Goal: Task Accomplishment & Management: Complete application form

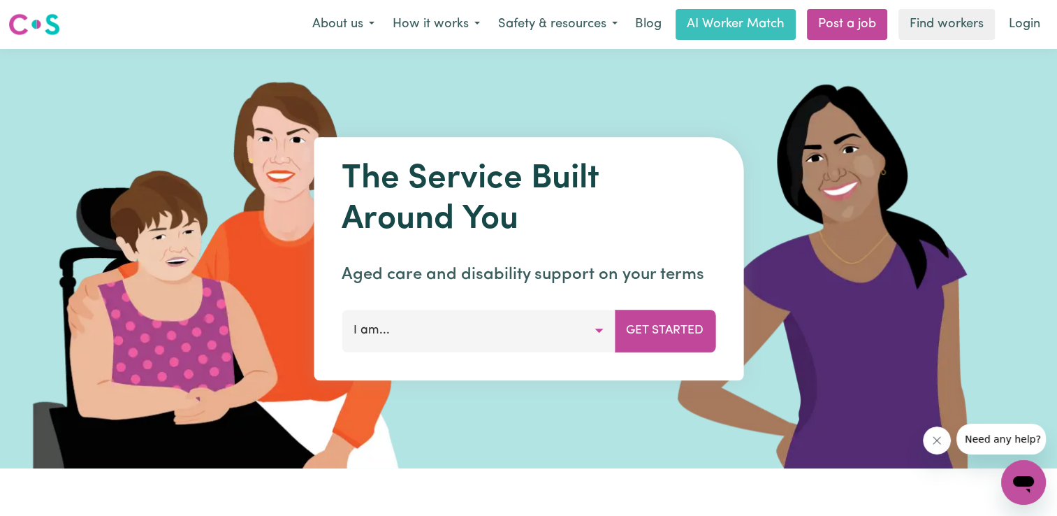
click at [604, 331] on button "I am..." at bounding box center [478, 331] width 273 height 42
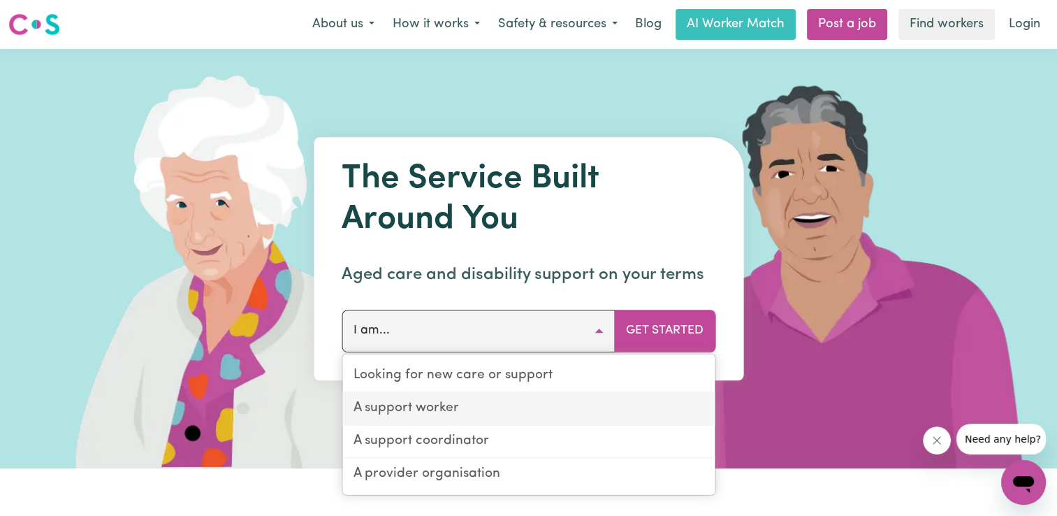
click at [470, 407] on link "A support worker" at bounding box center [528, 409] width 372 height 33
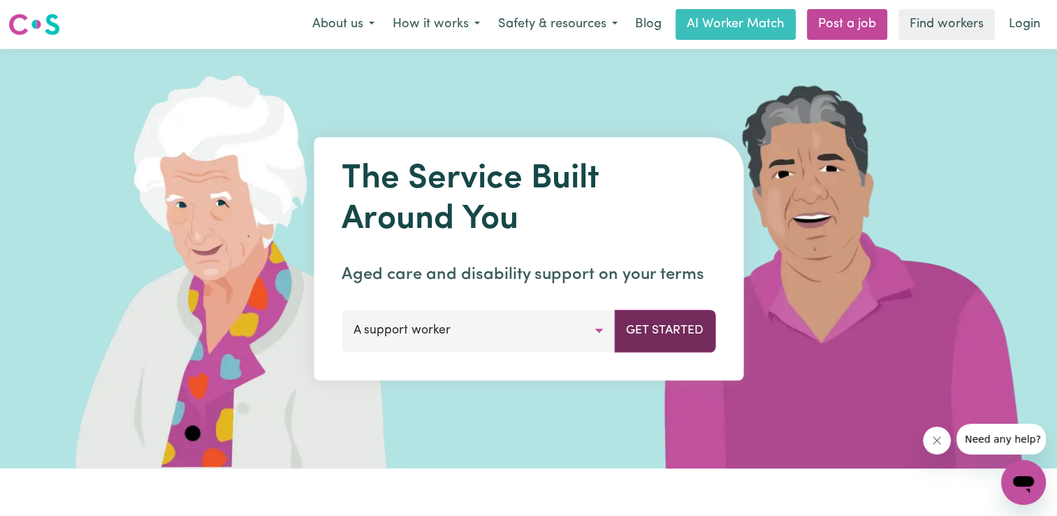
click at [659, 325] on button "Get Started" at bounding box center [664, 331] width 101 height 42
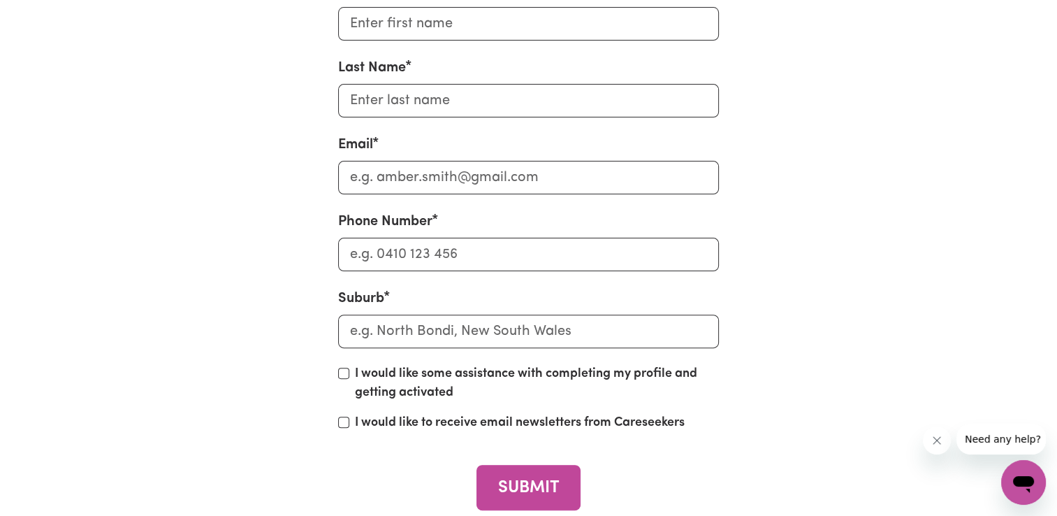
scroll to position [5660, 0]
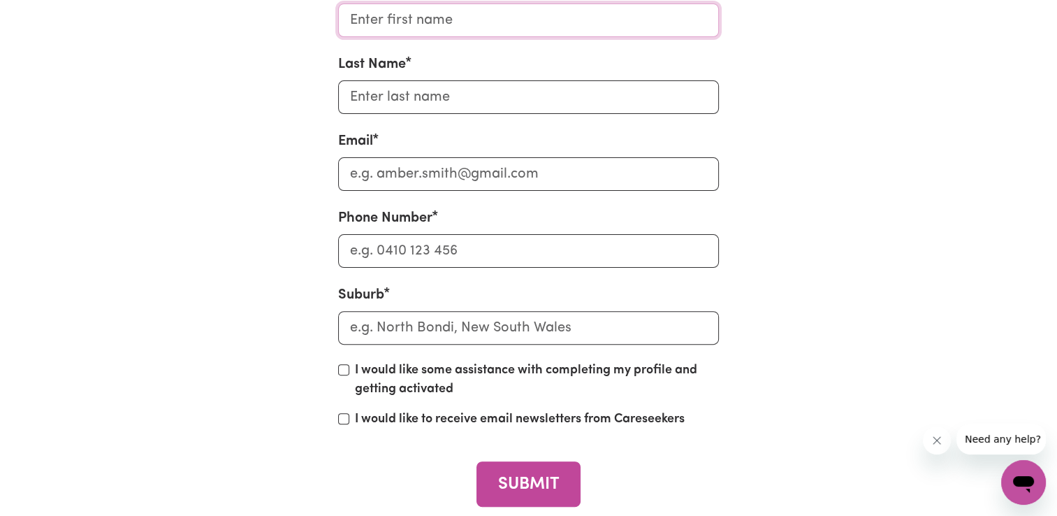
click at [460, 37] on input "First Name" at bounding box center [528, 20] width 381 height 34
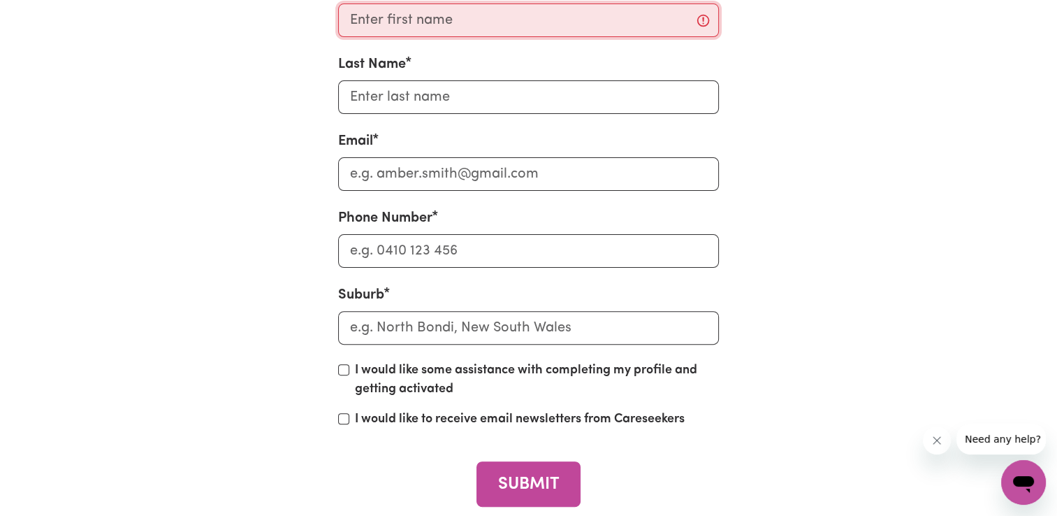
type input "Nanxi"
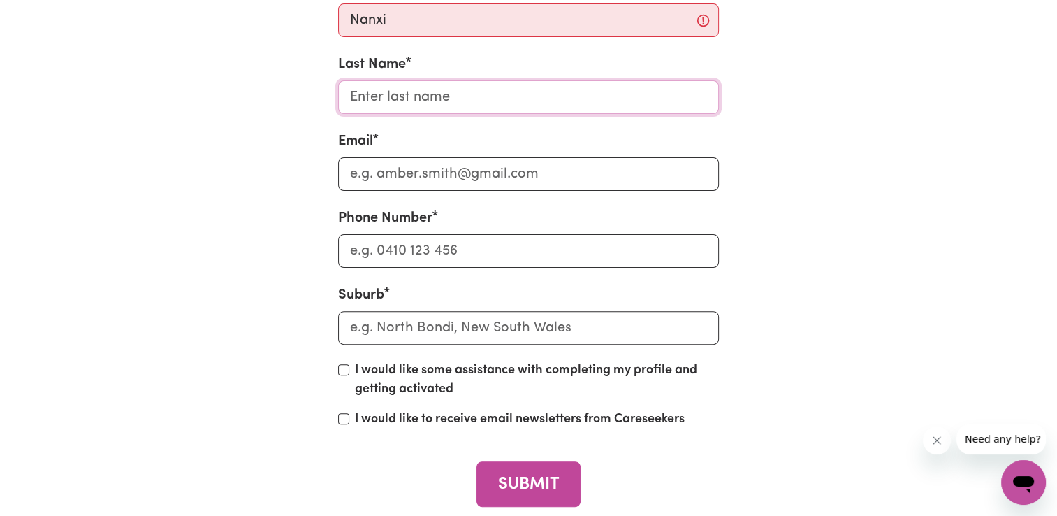
type input "[PERSON_NAME]"
type input "[EMAIL_ADDRESS][DOMAIN_NAME]"
type input "0415322952"
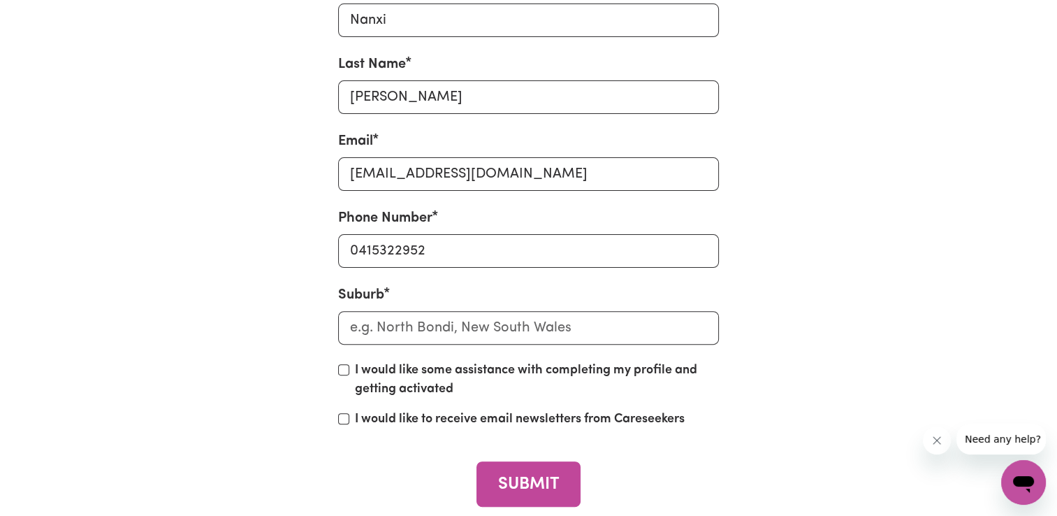
click at [291, 319] on div "First Name [PERSON_NAME] Last Name [PERSON_NAME] Email [EMAIL_ADDRESS][DOMAIN_N…" at bounding box center [529, 243] width 906 height 601
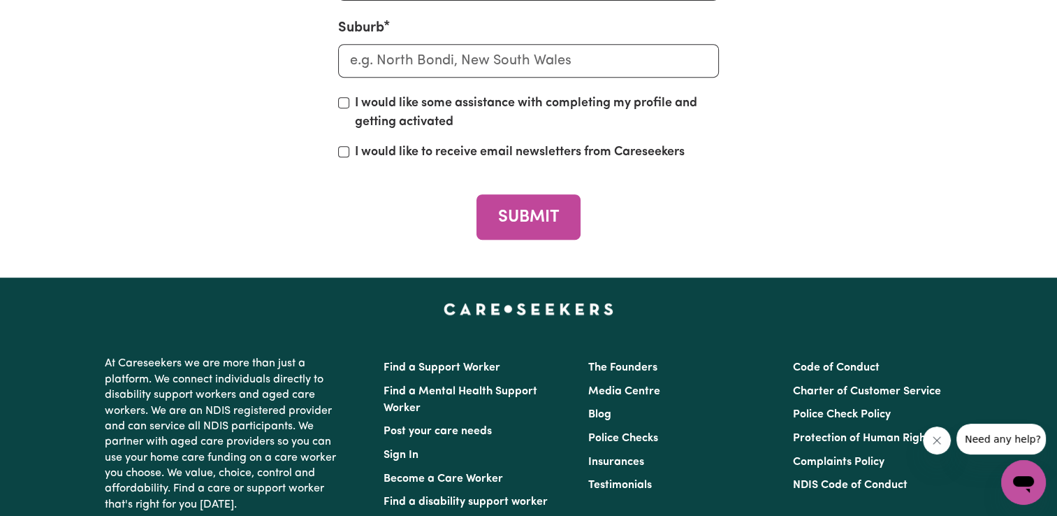
scroll to position [5939, 0]
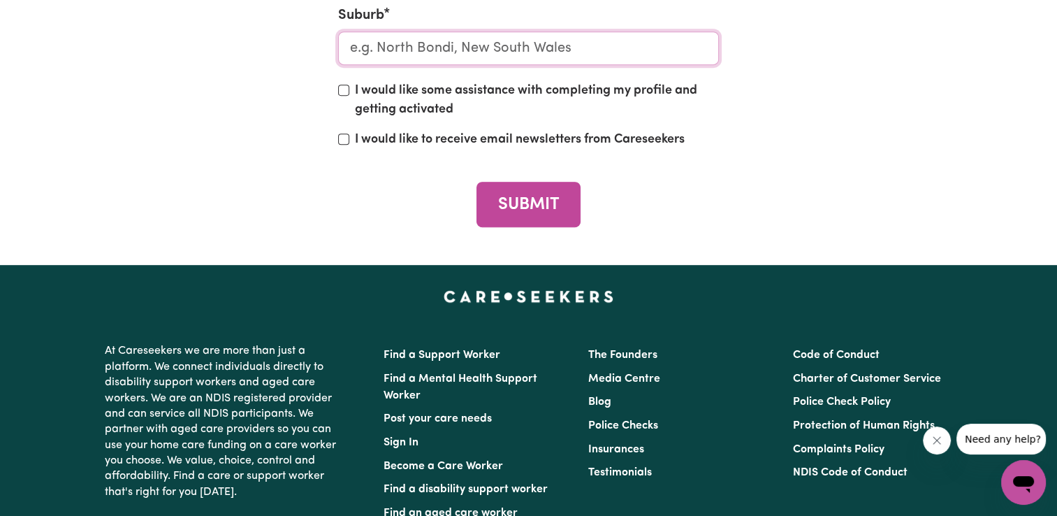
click at [380, 65] on input "text" at bounding box center [528, 48] width 381 height 34
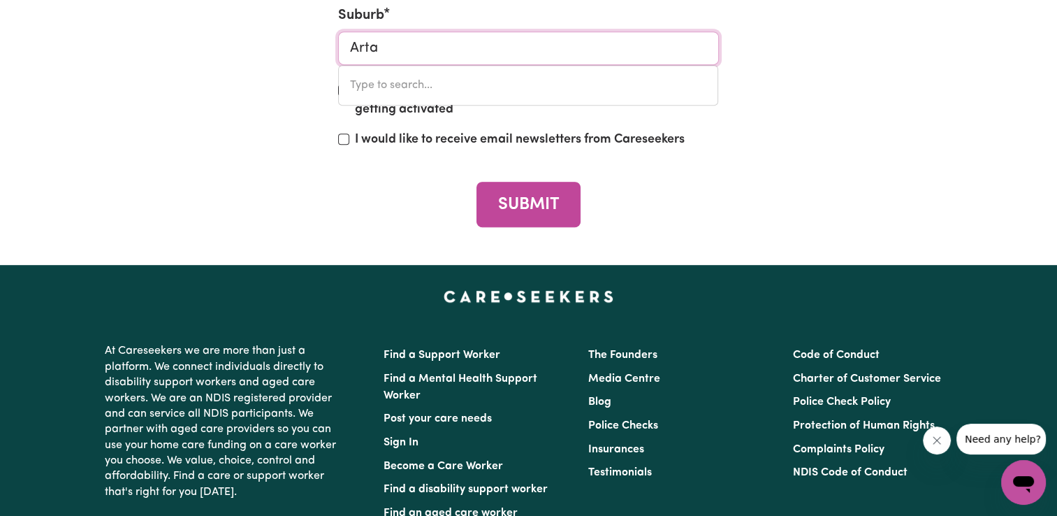
type input "Artar"
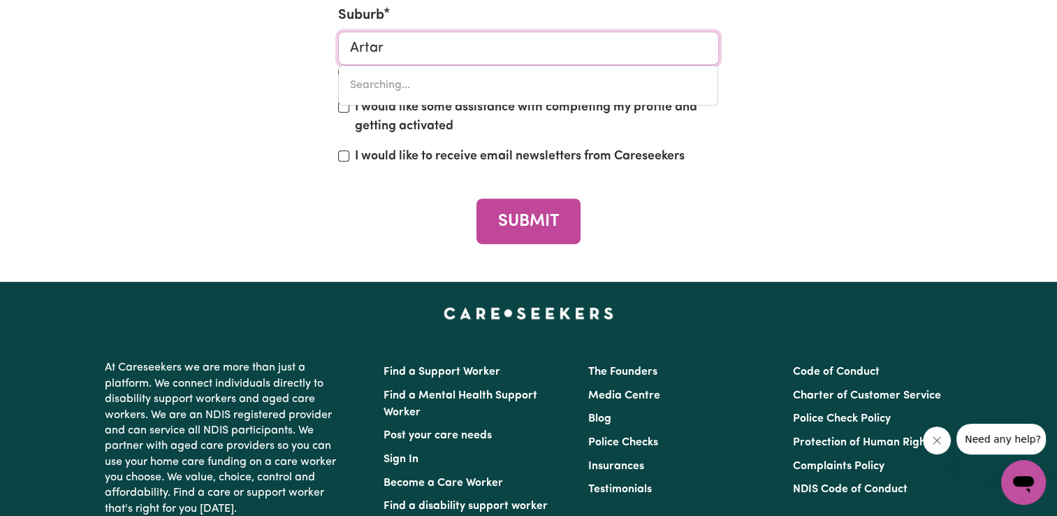
type input "ArtarMON, [GEOGRAPHIC_DATA], 2064"
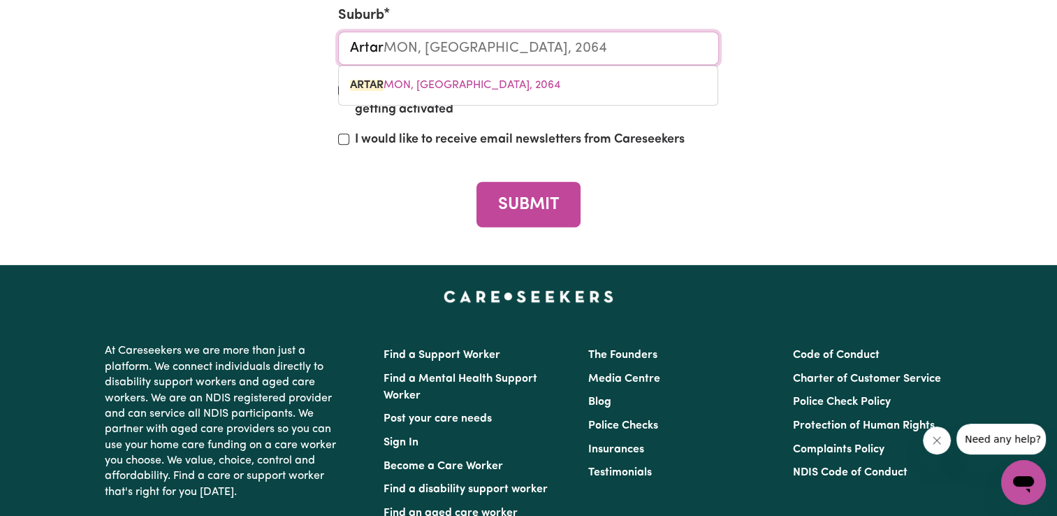
type input "Artarm"
type input "ArtarmON, [GEOGRAPHIC_DATA], 2064"
type input "Artarmo"
type input "ArtarmoN, [GEOGRAPHIC_DATA], 2064"
type input "Artarmon"
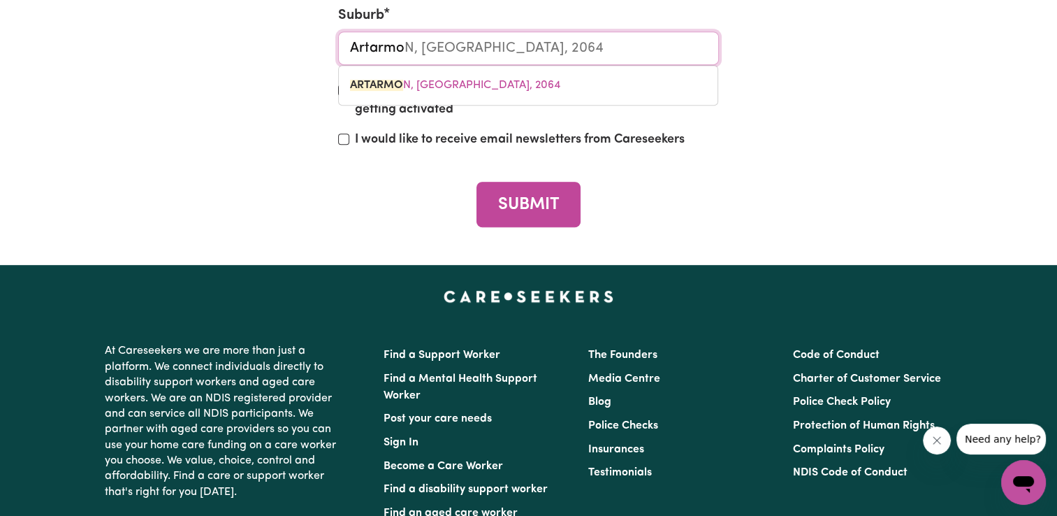
type input "Artarmon, [GEOGRAPHIC_DATA], 2064"
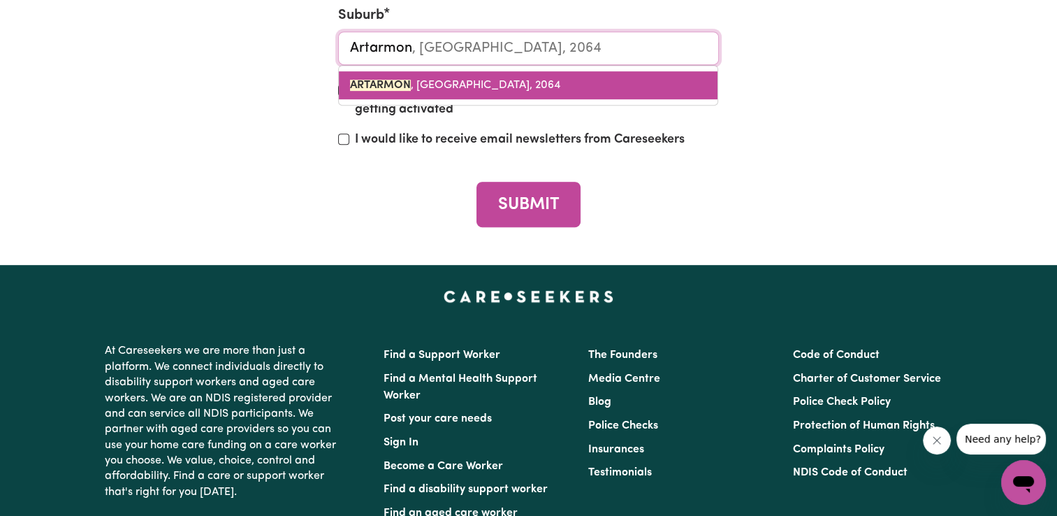
click at [455, 91] on span "ARTARMON , [GEOGRAPHIC_DATA], 2064" at bounding box center [455, 85] width 210 height 11
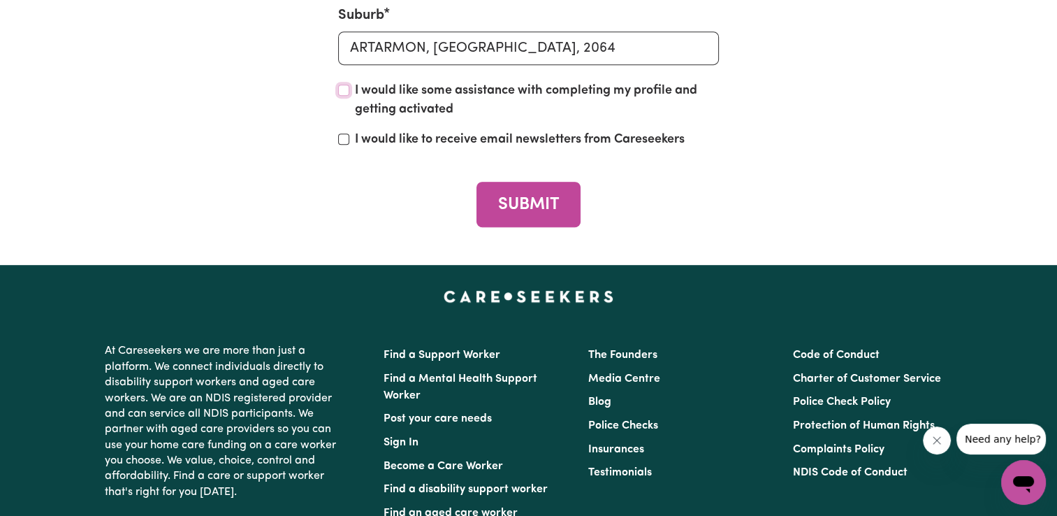
click at [342, 96] on input "I would like some assistance with completing my profile and getting activated" at bounding box center [343, 90] width 11 height 11
checkbox input "true"
click at [342, 145] on input "I would like to receive email newsletters from Careseekers" at bounding box center [343, 138] width 11 height 11
click at [338, 145] on input "I would like to receive email newsletters from Careseekers" at bounding box center [343, 138] width 11 height 11
checkbox input "false"
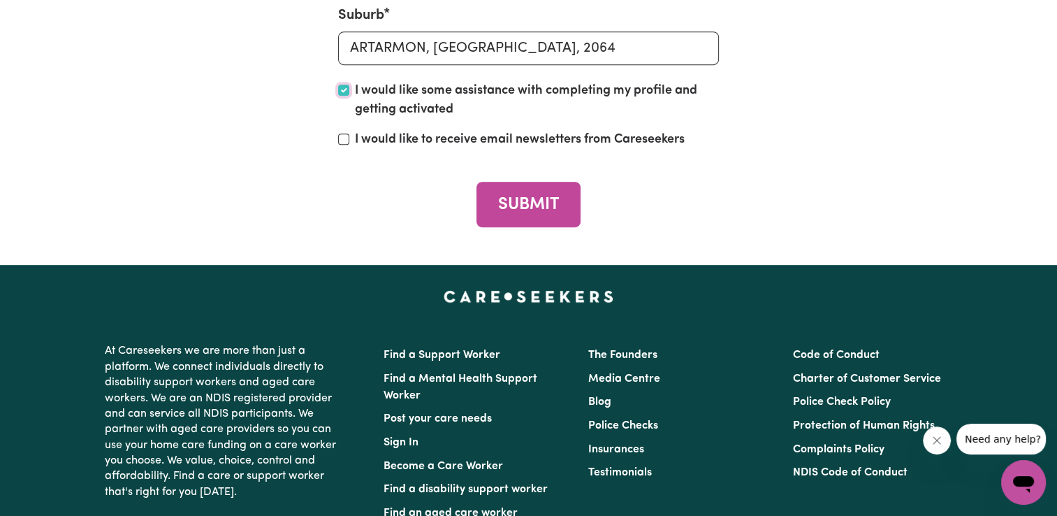
click at [347, 96] on input "I would like some assistance with completing my profile and getting activated" at bounding box center [343, 90] width 11 height 11
checkbox input "false"
click at [523, 227] on button "SUBMIT" at bounding box center [529, 204] width 104 height 45
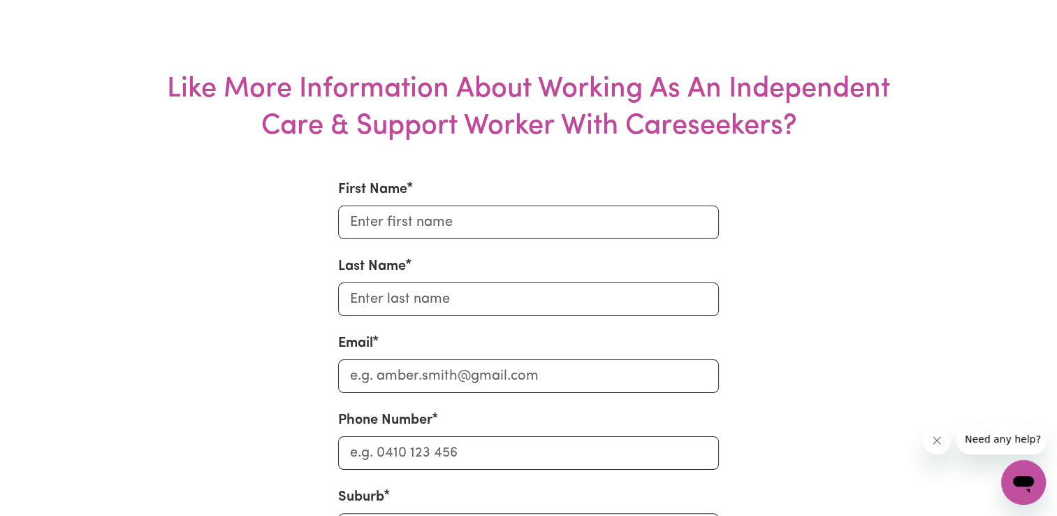
scroll to position [5450, 0]
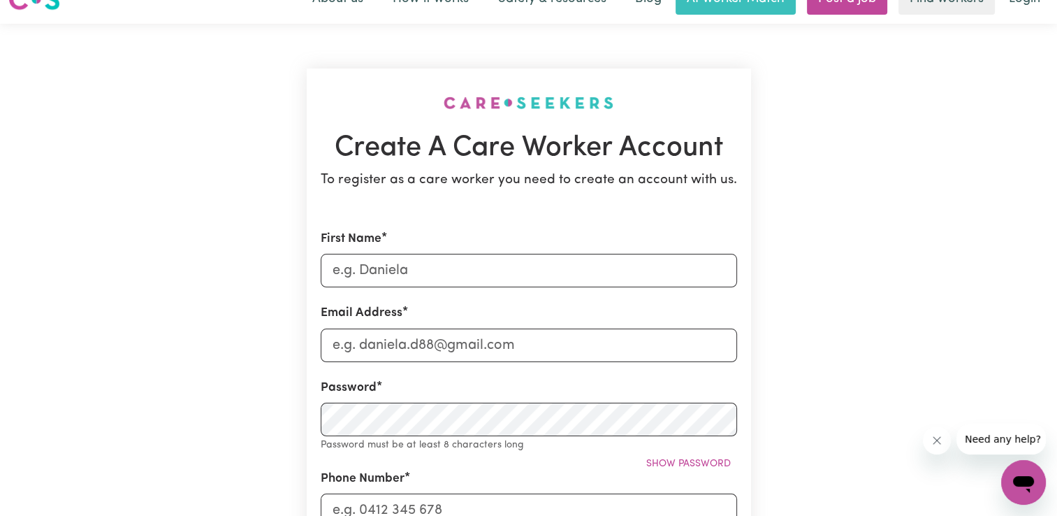
scroll to position [70, 0]
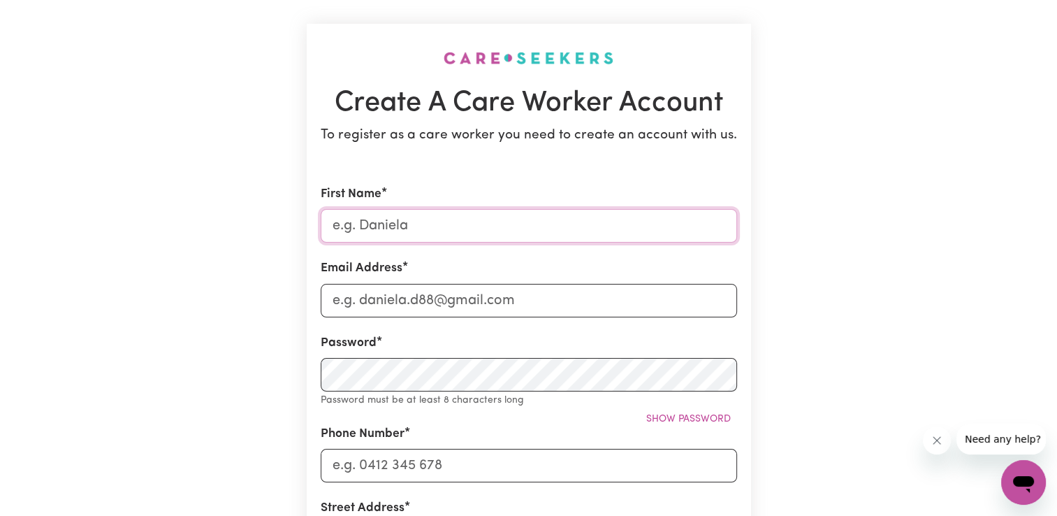
click at [391, 217] on input "First Name" at bounding box center [529, 226] width 416 height 34
type input "Nanxi"
type input "[EMAIL_ADDRESS][DOMAIN_NAME]"
type input "0415322952"
type input "TOWNHOUSE 10 8 MILNER ROAD"
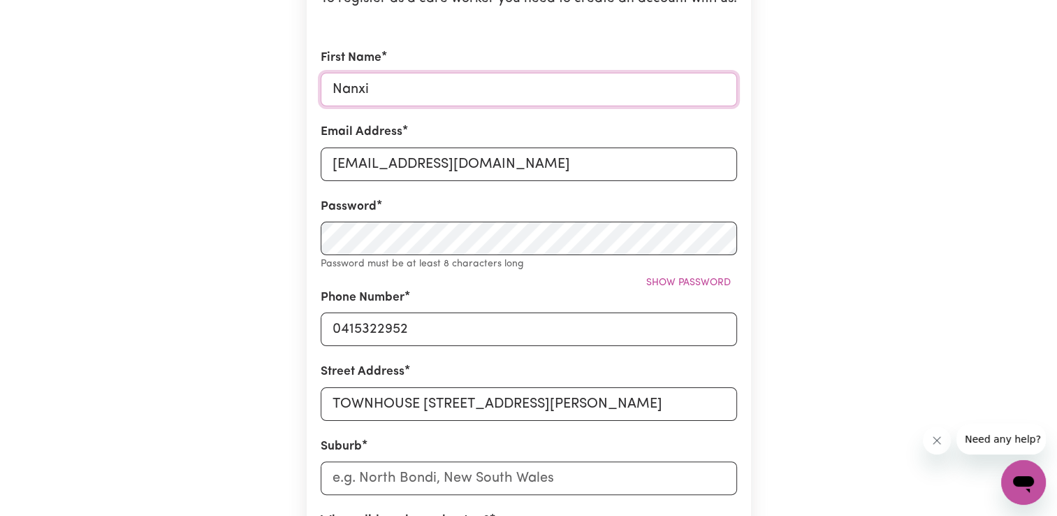
scroll to position [210, 0]
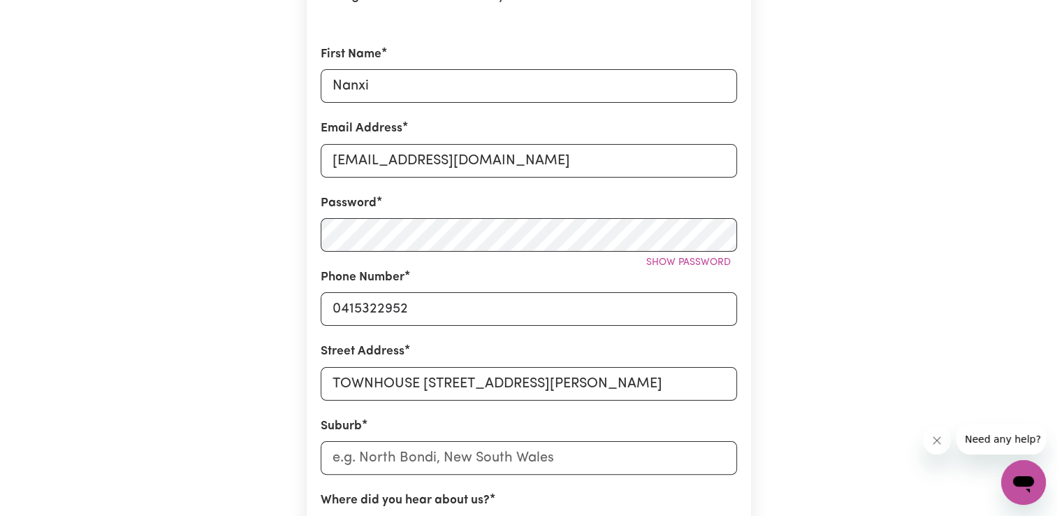
click at [636, 342] on div "Street Address TOWNHOUSE 10 8 MILNER ROAD" at bounding box center [529, 370] width 416 height 57
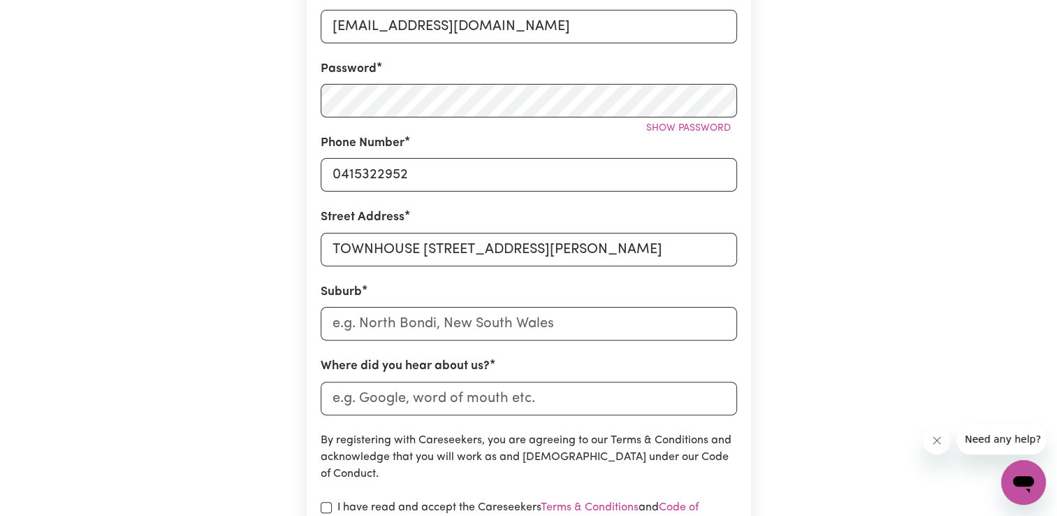
scroll to position [349, 0]
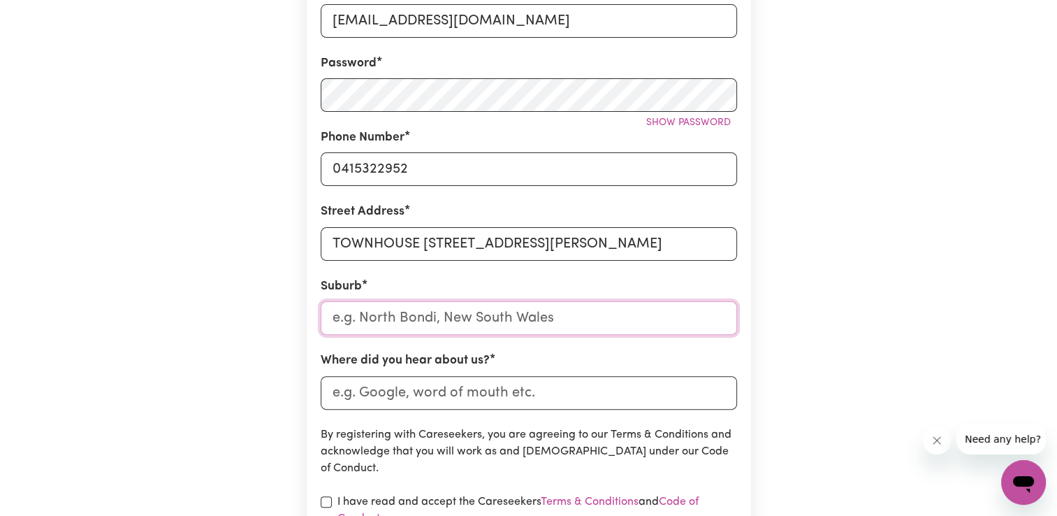
click at [514, 316] on input "text" at bounding box center [529, 318] width 416 height 34
type input "Aer"
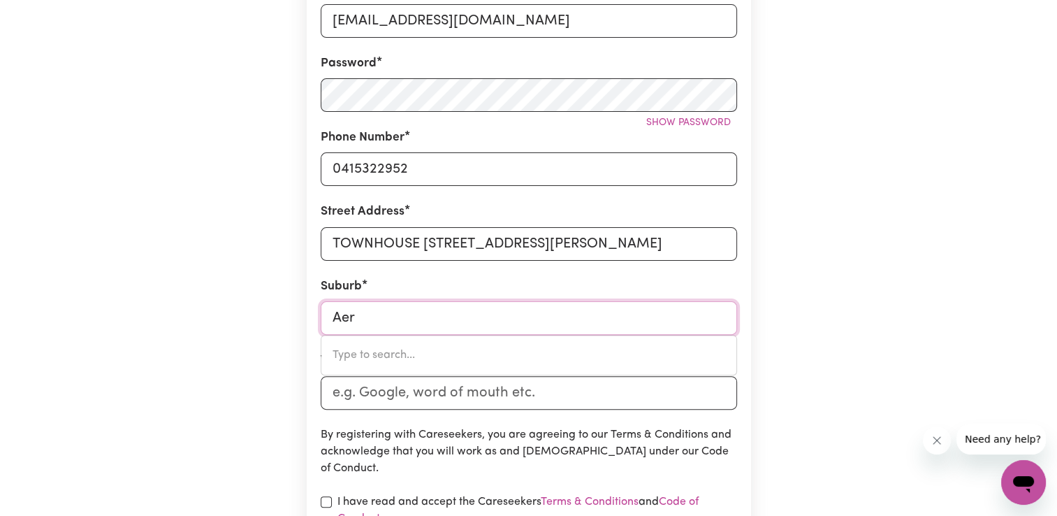
type input "AerOGLEN, Queensland, 4870"
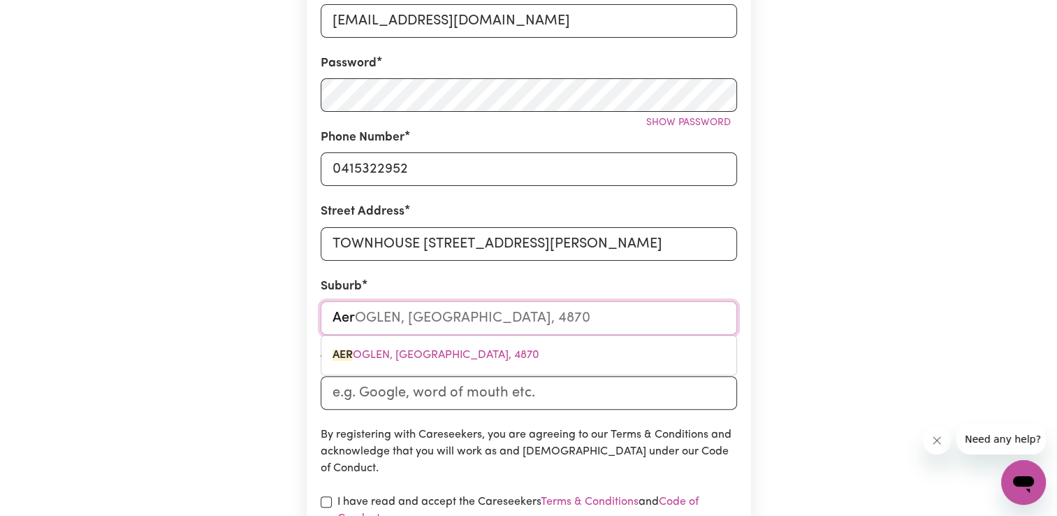
type input "Ae"
type input "Artar"
type input "ArtarMON, [GEOGRAPHIC_DATA], 2064"
type input "Artarm"
type input "ArtarmON, [GEOGRAPHIC_DATA], 2064"
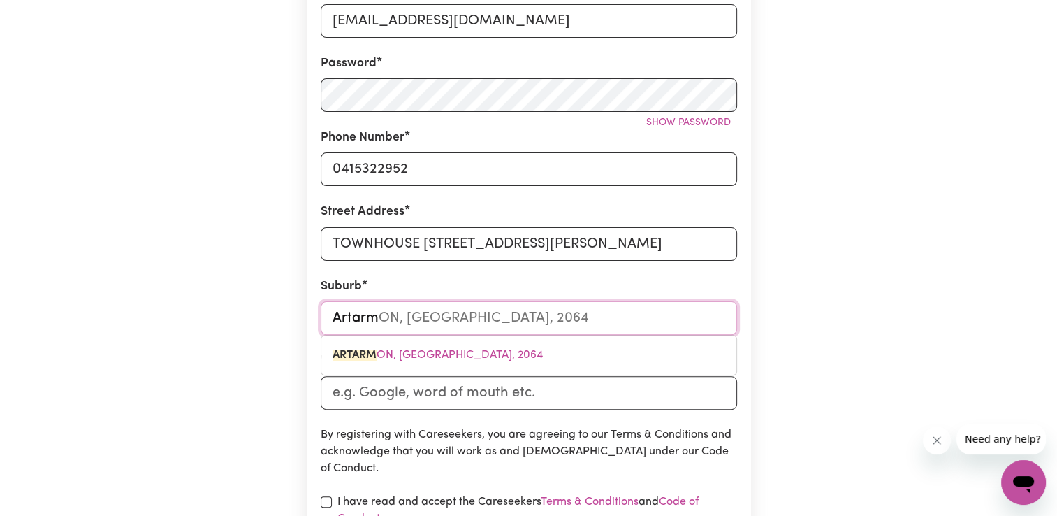
type input "Artarmo"
type input "ArtarmoN, [GEOGRAPHIC_DATA], 2064"
type input "Artarmon"
type input "Artarmon, [GEOGRAPHIC_DATA], 2064"
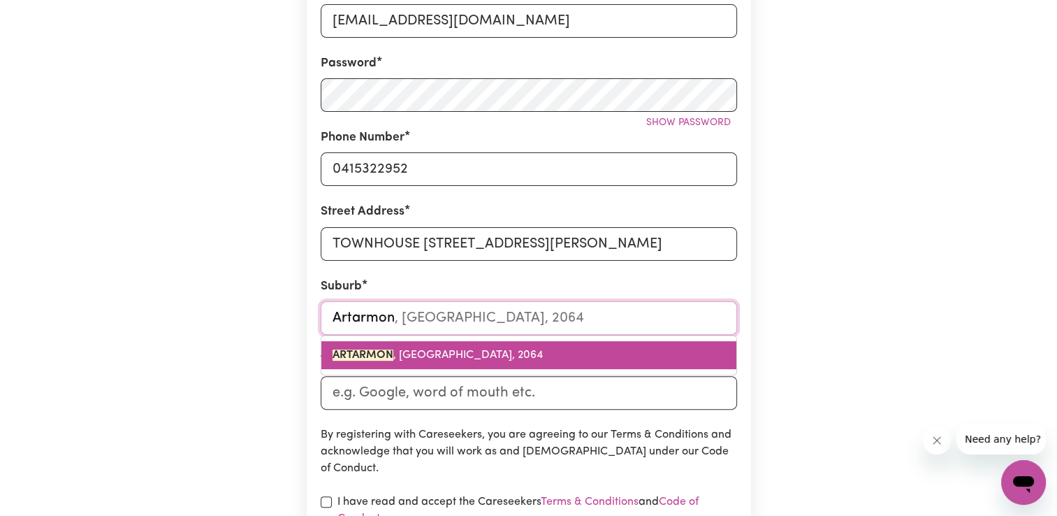
click at [426, 356] on span "ARTARMON , [GEOGRAPHIC_DATA], 2064" at bounding box center [438, 354] width 210 height 11
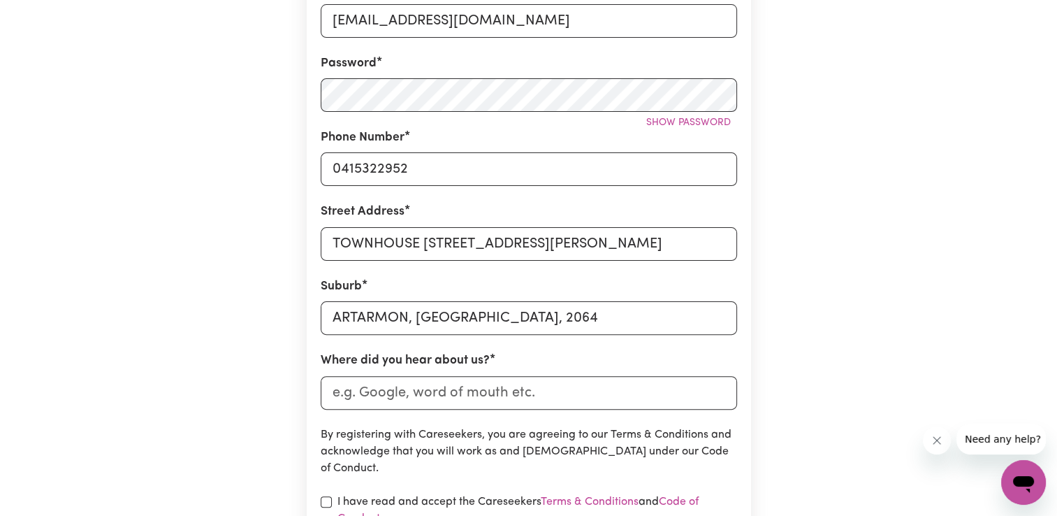
click at [574, 356] on div "Where did you hear about us?" at bounding box center [529, 379] width 416 height 57
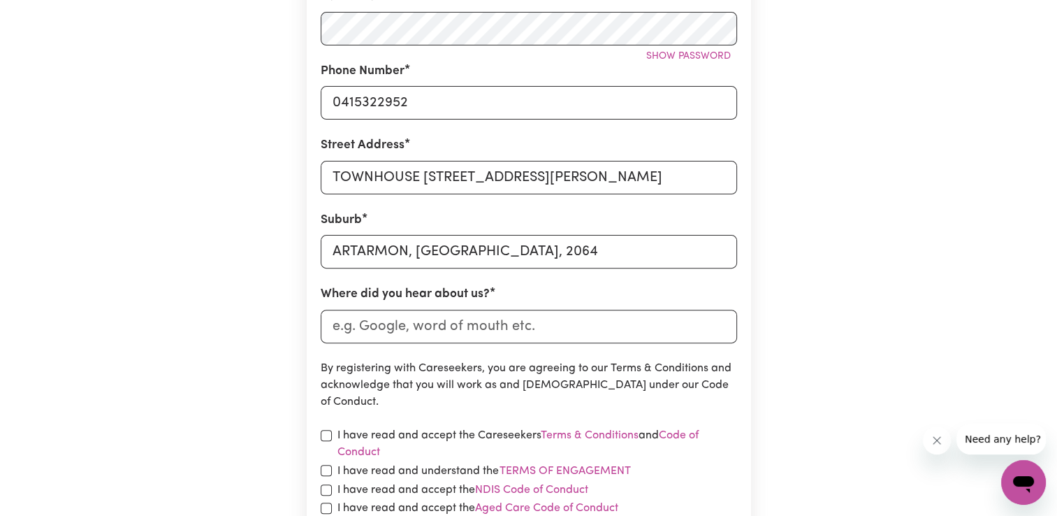
scroll to position [419, 0]
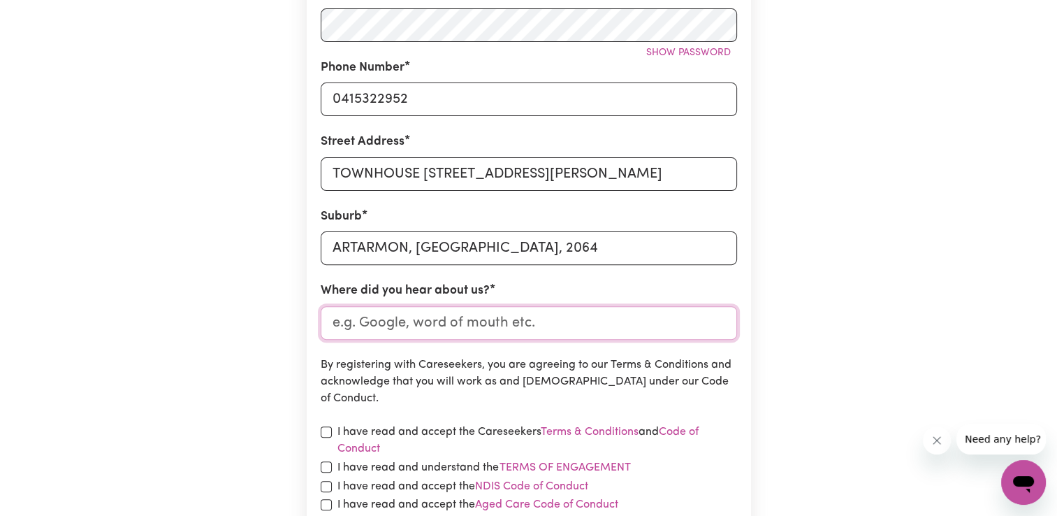
click at [531, 319] on input "Where did you hear about us?" at bounding box center [529, 323] width 416 height 34
type input "from a friend"
click at [525, 407] on form "First Name Nanxi Email Address nanccy_zheng@icloud.com Password Show password P…" at bounding box center [529, 198] width 416 height 725
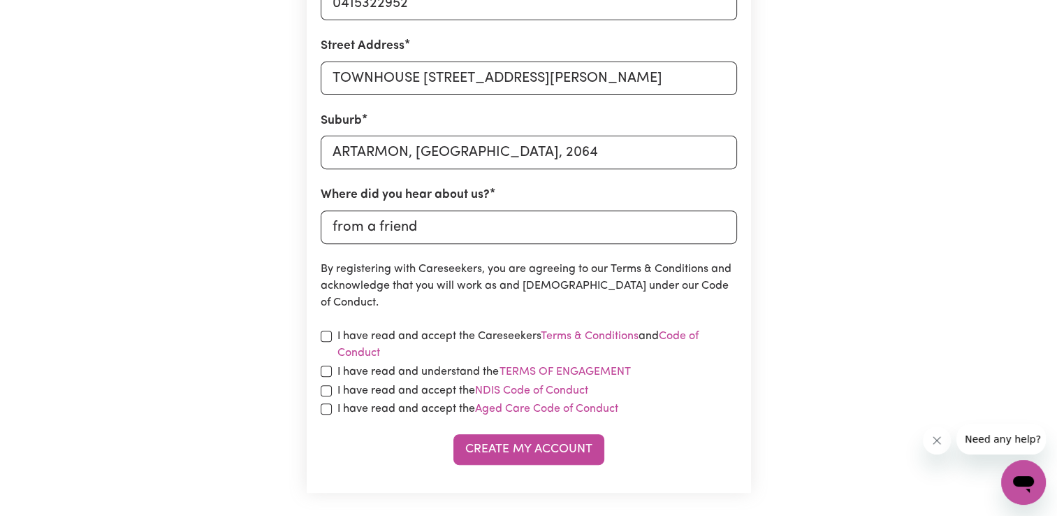
scroll to position [559, 0]
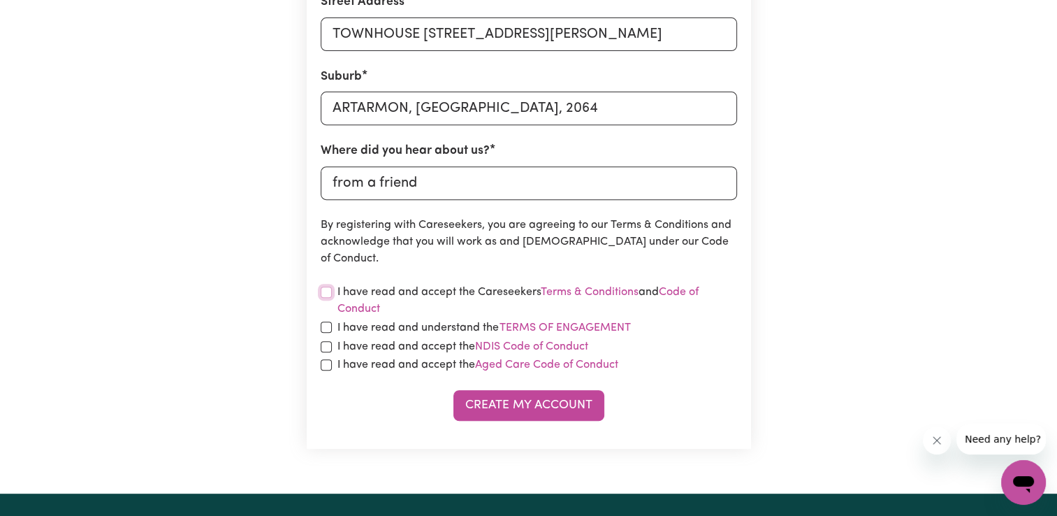
click at [327, 289] on input "checkbox" at bounding box center [326, 291] width 11 height 11
checkbox input "true"
click at [326, 323] on input "checkbox" at bounding box center [326, 326] width 11 height 11
checkbox input "true"
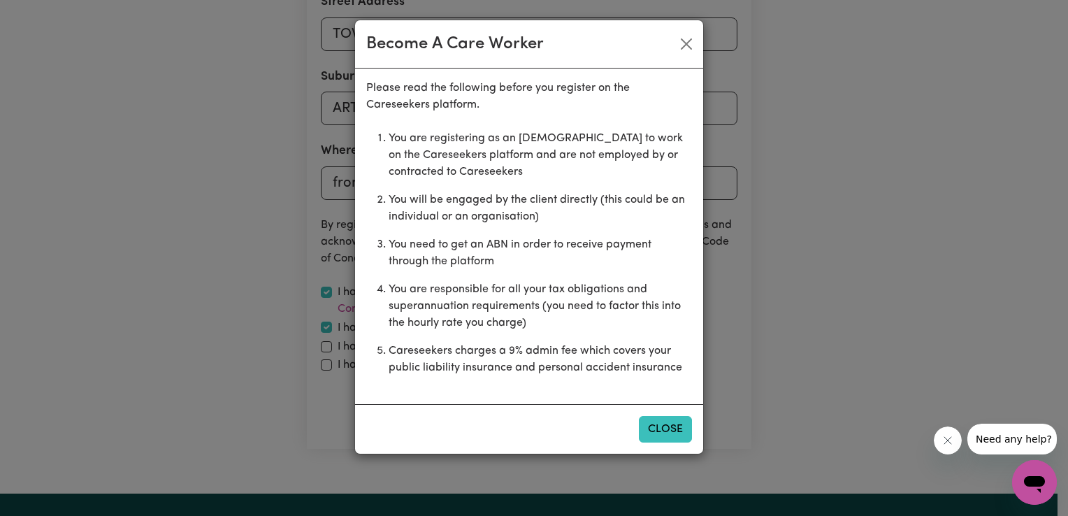
click at [658, 427] on button "Close" at bounding box center [665, 429] width 53 height 27
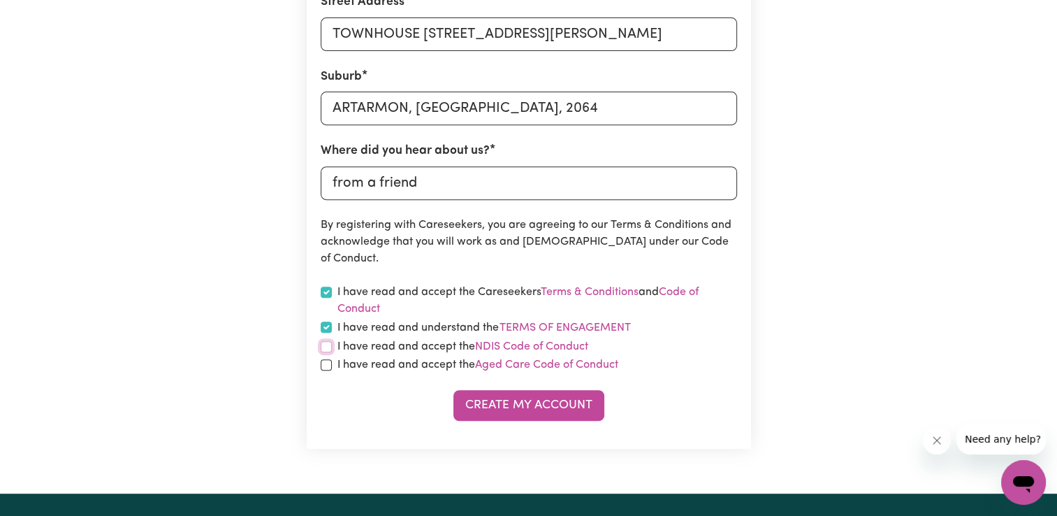
click at [328, 346] on input "checkbox" at bounding box center [326, 346] width 11 height 11
checkbox input "true"
click at [321, 365] on input "checkbox" at bounding box center [326, 364] width 11 height 11
checkbox input "true"
click at [505, 412] on button "Create My Account" at bounding box center [528, 405] width 151 height 31
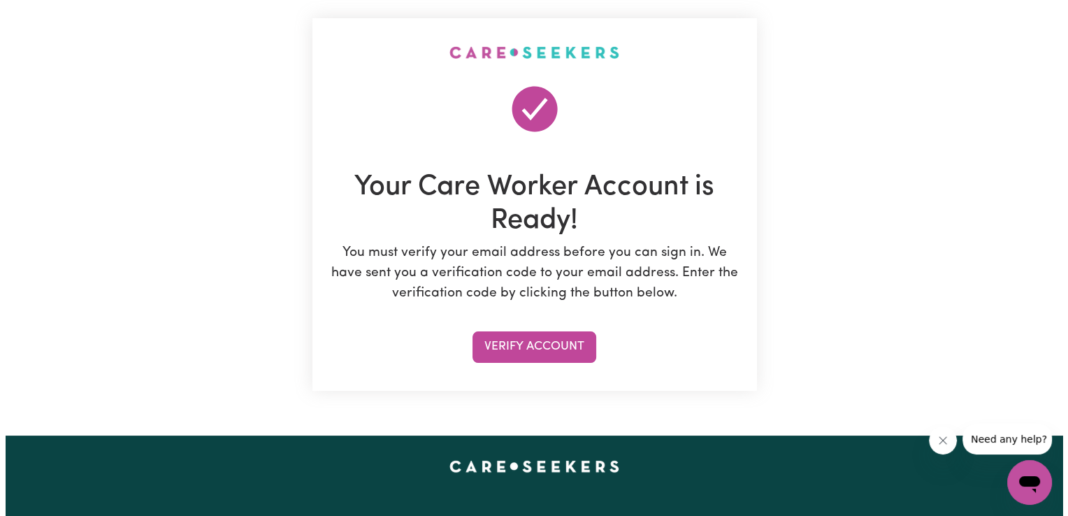
scroll to position [70, 0]
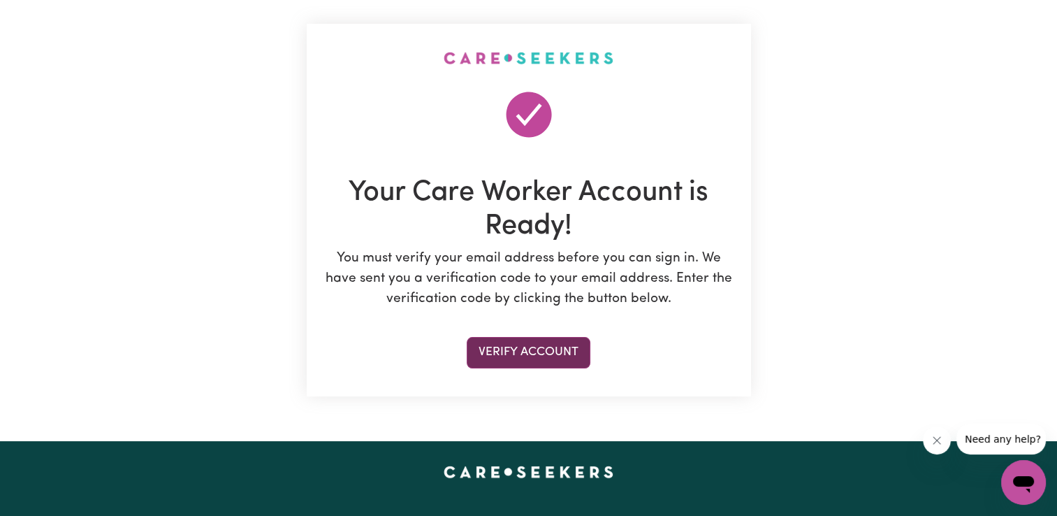
click at [535, 354] on button "Verify Account" at bounding box center [529, 352] width 124 height 31
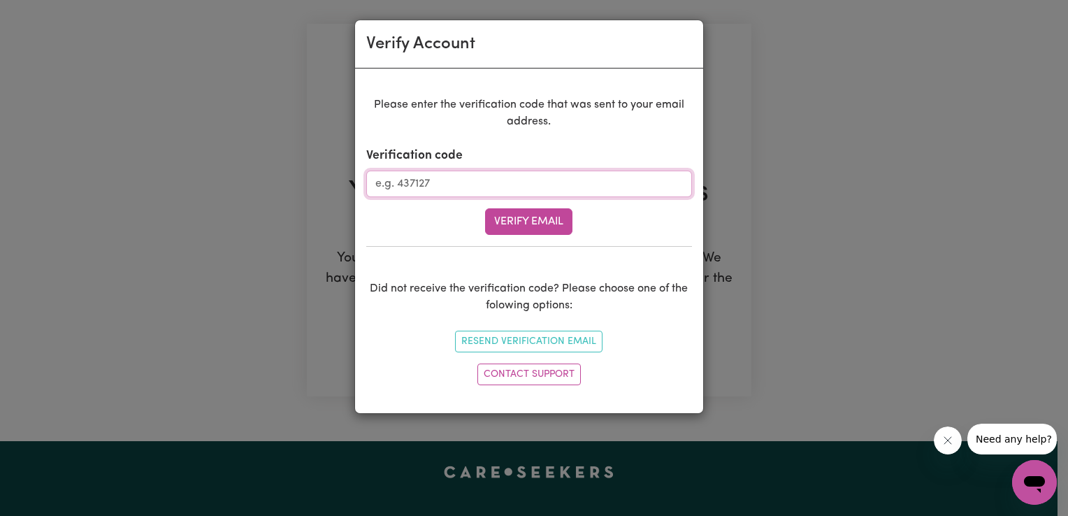
click at [409, 183] on input "Verification code" at bounding box center [529, 183] width 326 height 27
type input "289956"
click at [532, 221] on button "Verify Email" at bounding box center [528, 221] width 87 height 27
